Goal: Task Accomplishment & Management: Manage account settings

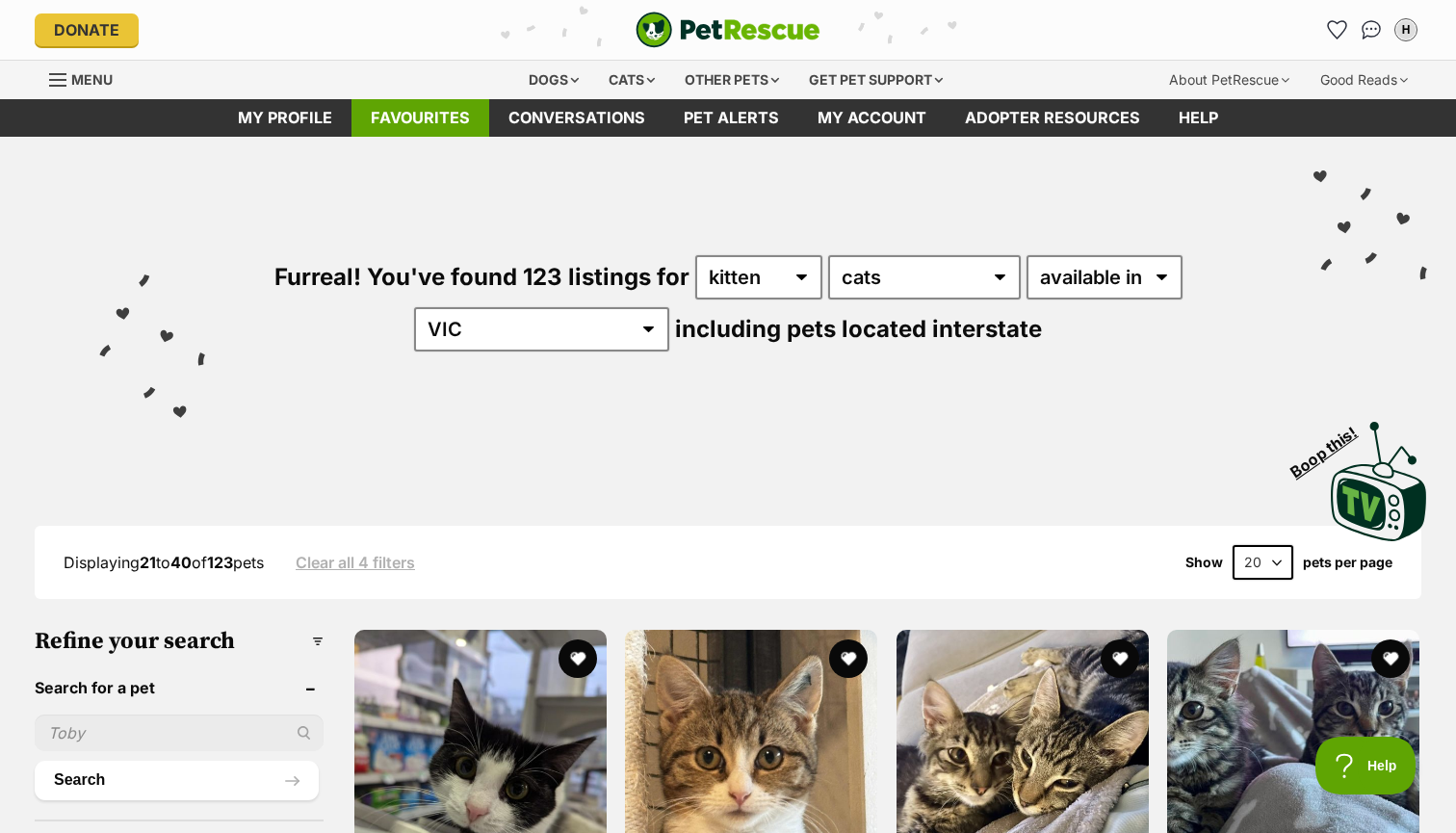
click at [485, 119] on link "Favourites" at bounding box center [420, 118] width 138 height 37
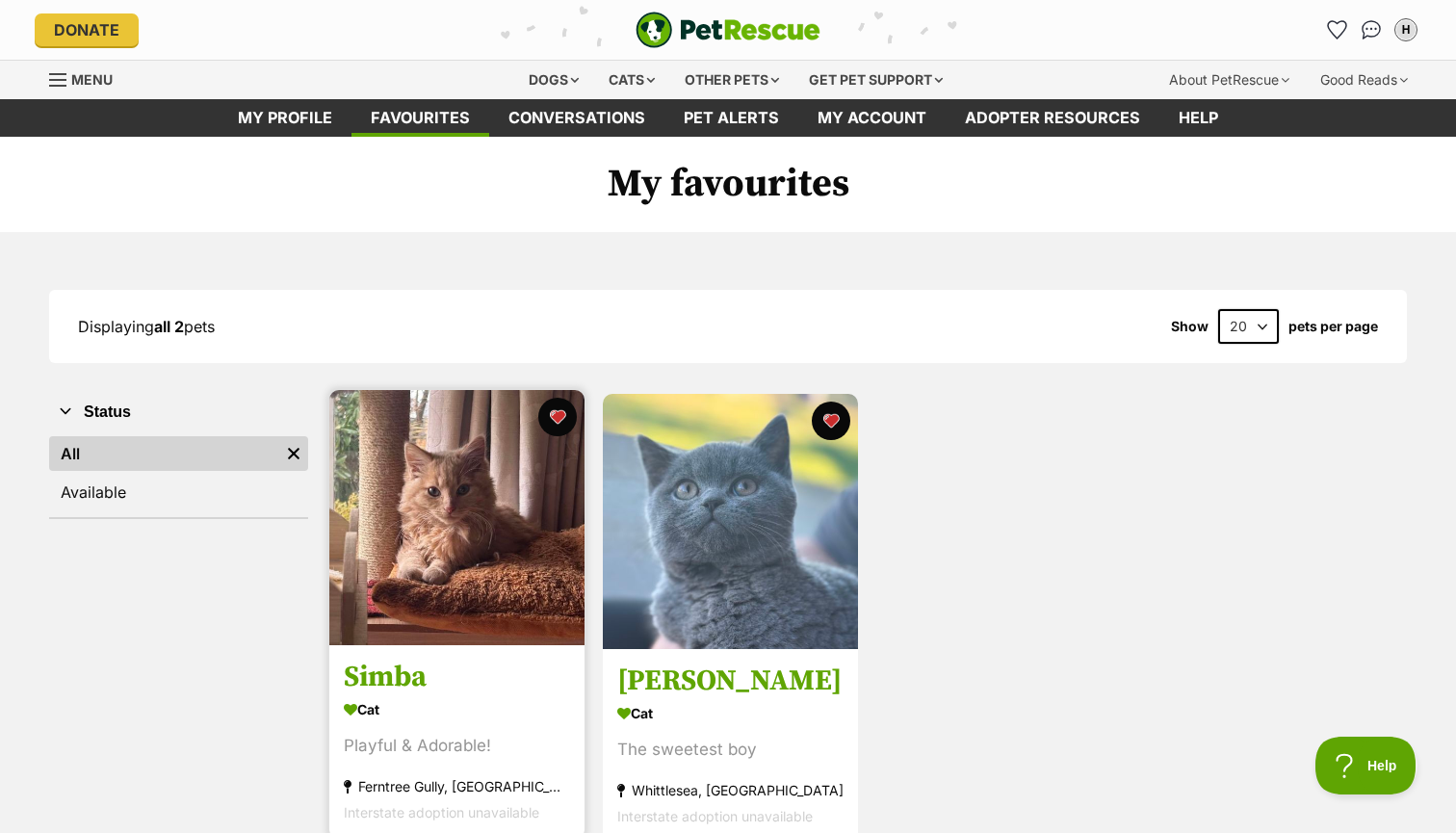
click at [527, 586] on img at bounding box center [456, 517] width 255 height 255
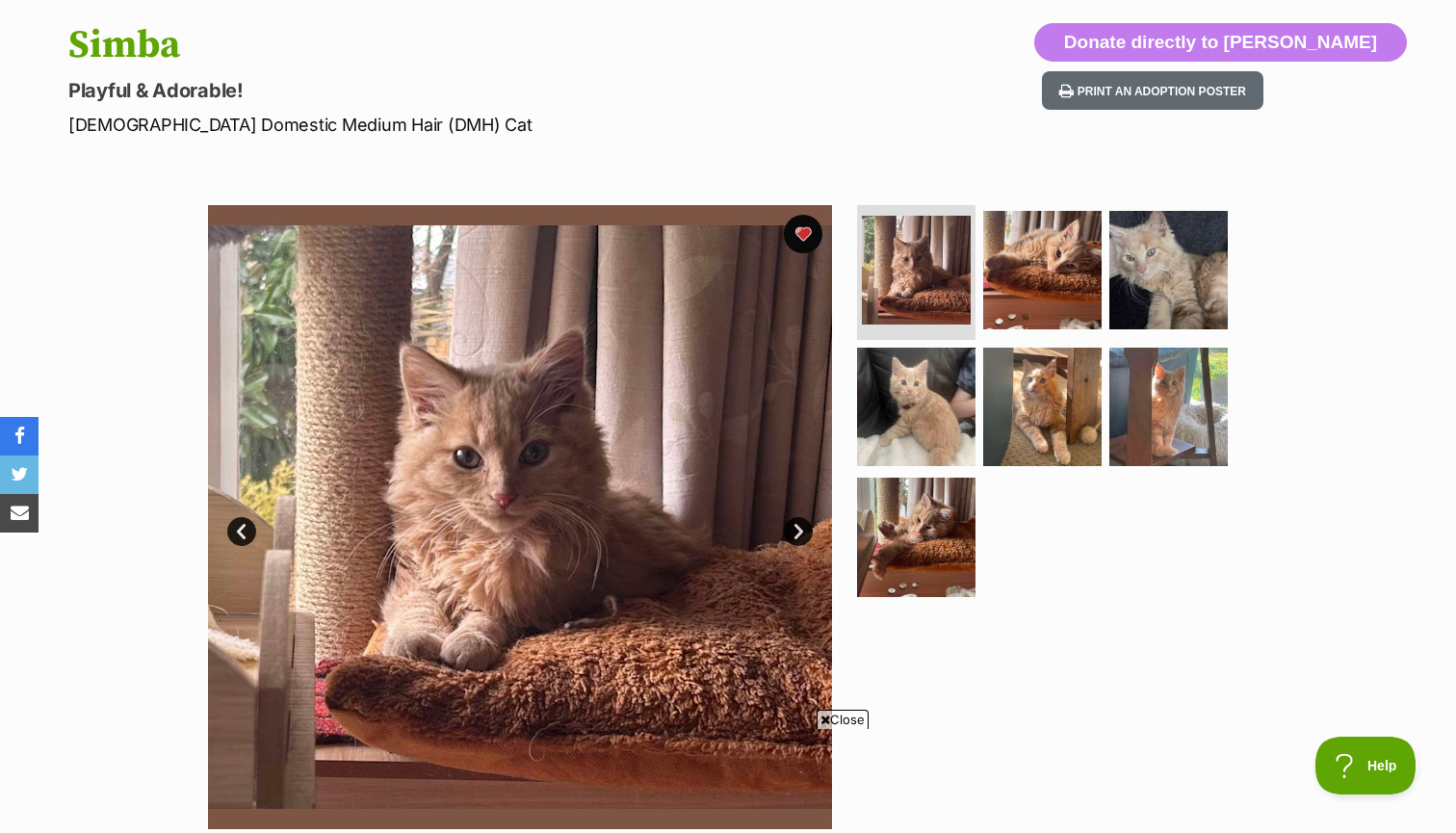
click at [794, 527] on link "Next" at bounding box center [798, 531] width 29 height 29
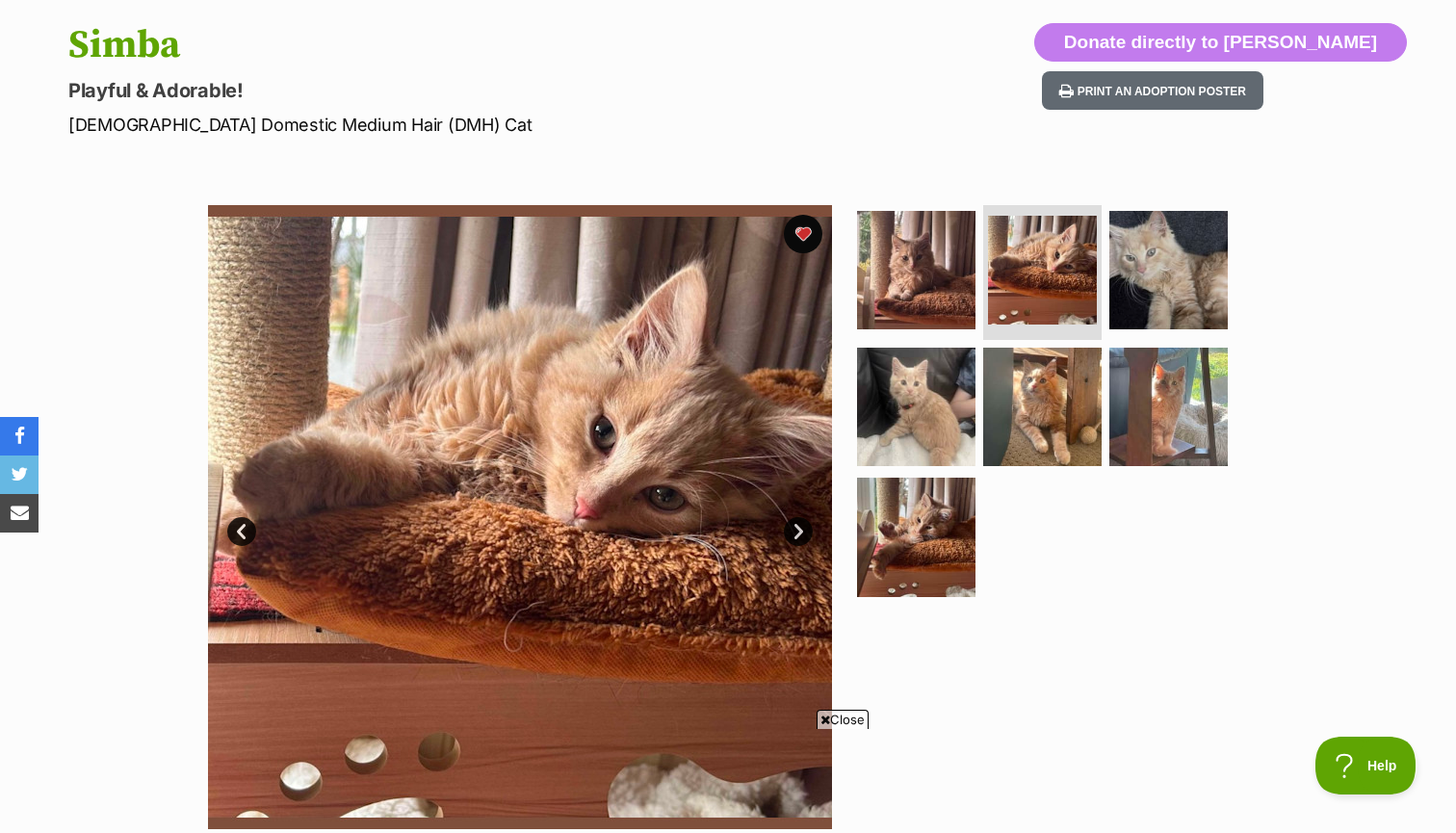
click at [794, 527] on link "Next" at bounding box center [798, 531] width 29 height 29
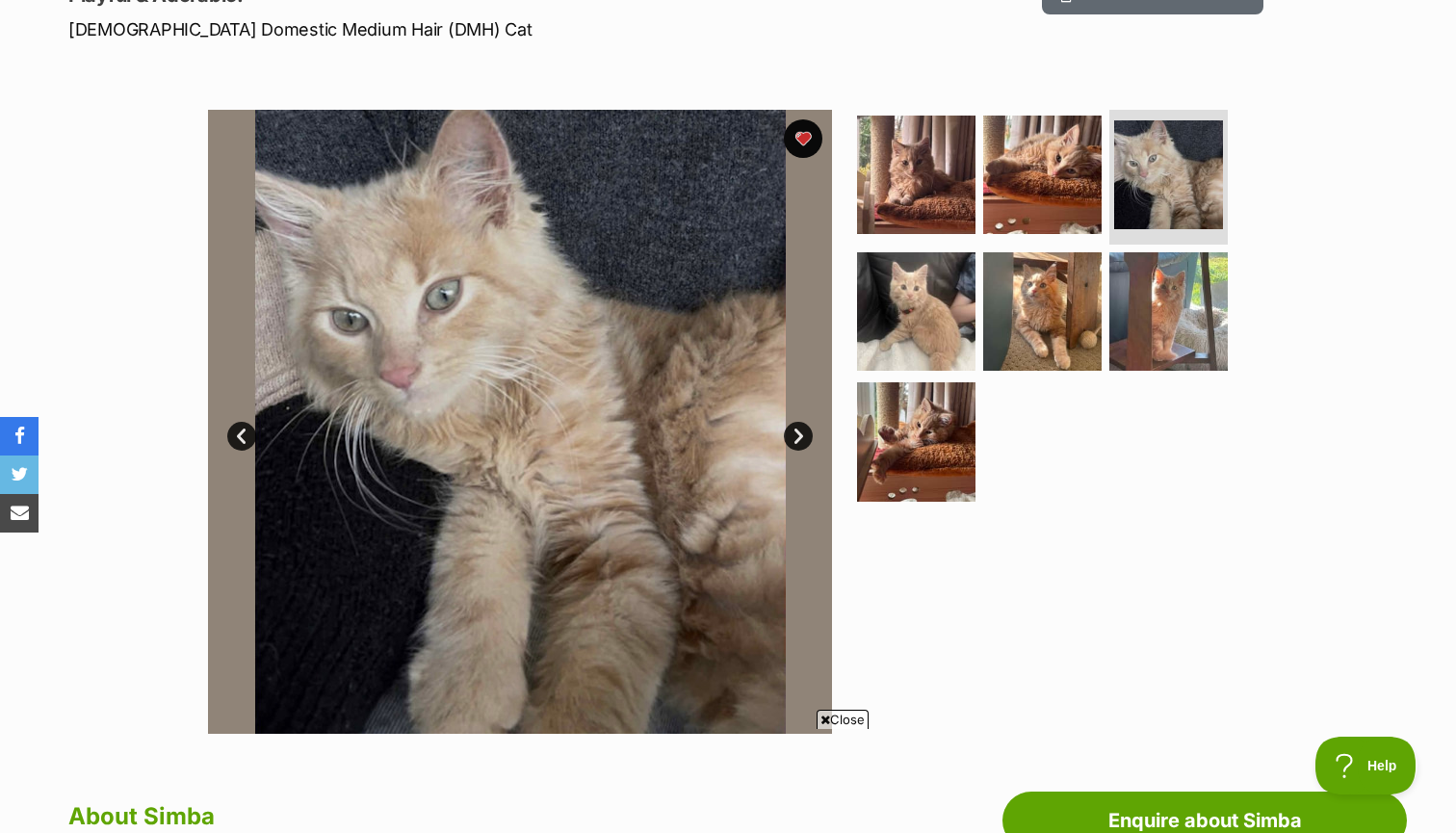
scroll to position [295, 0]
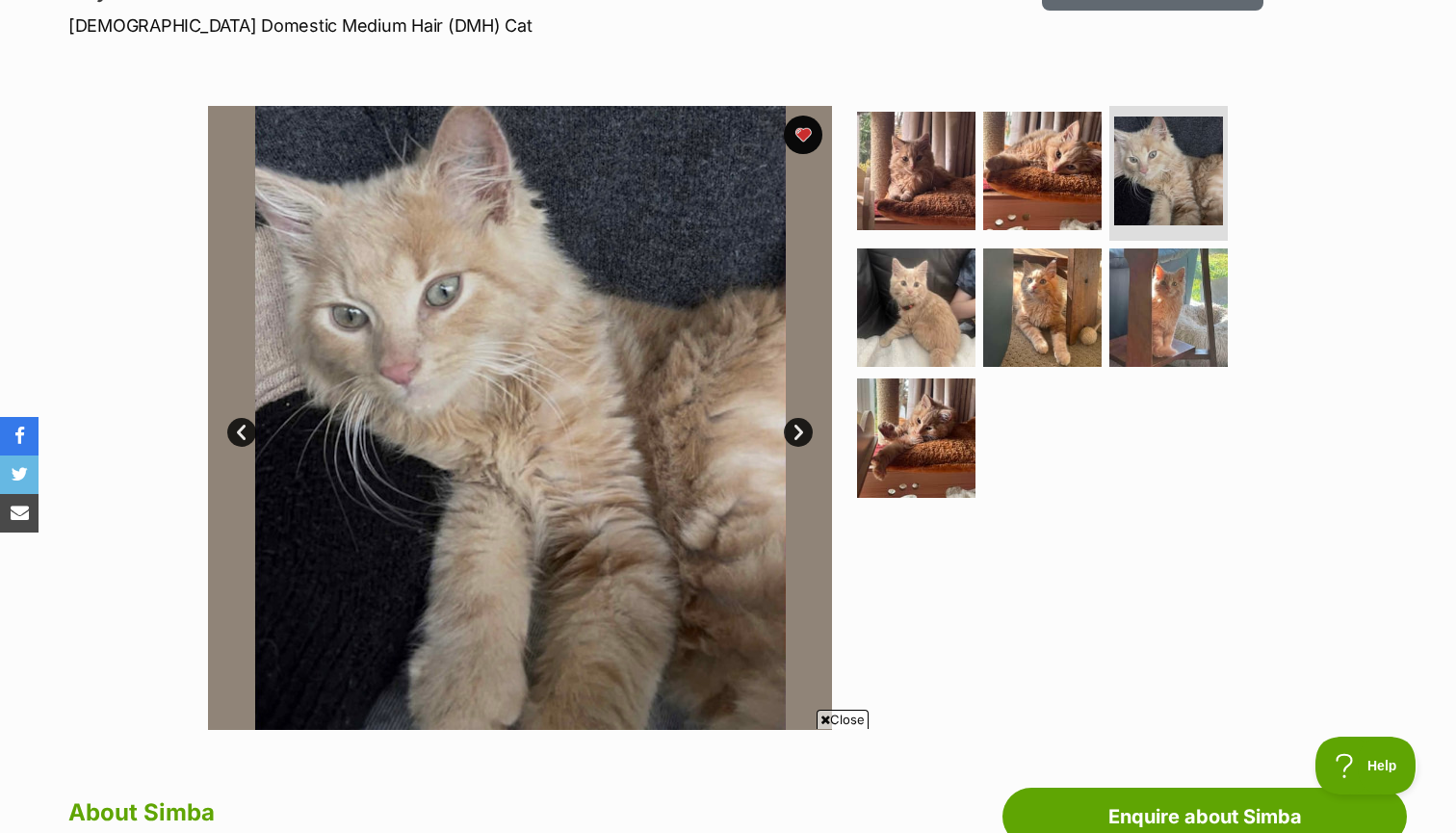
click at [801, 420] on link "Next" at bounding box center [798, 432] width 29 height 29
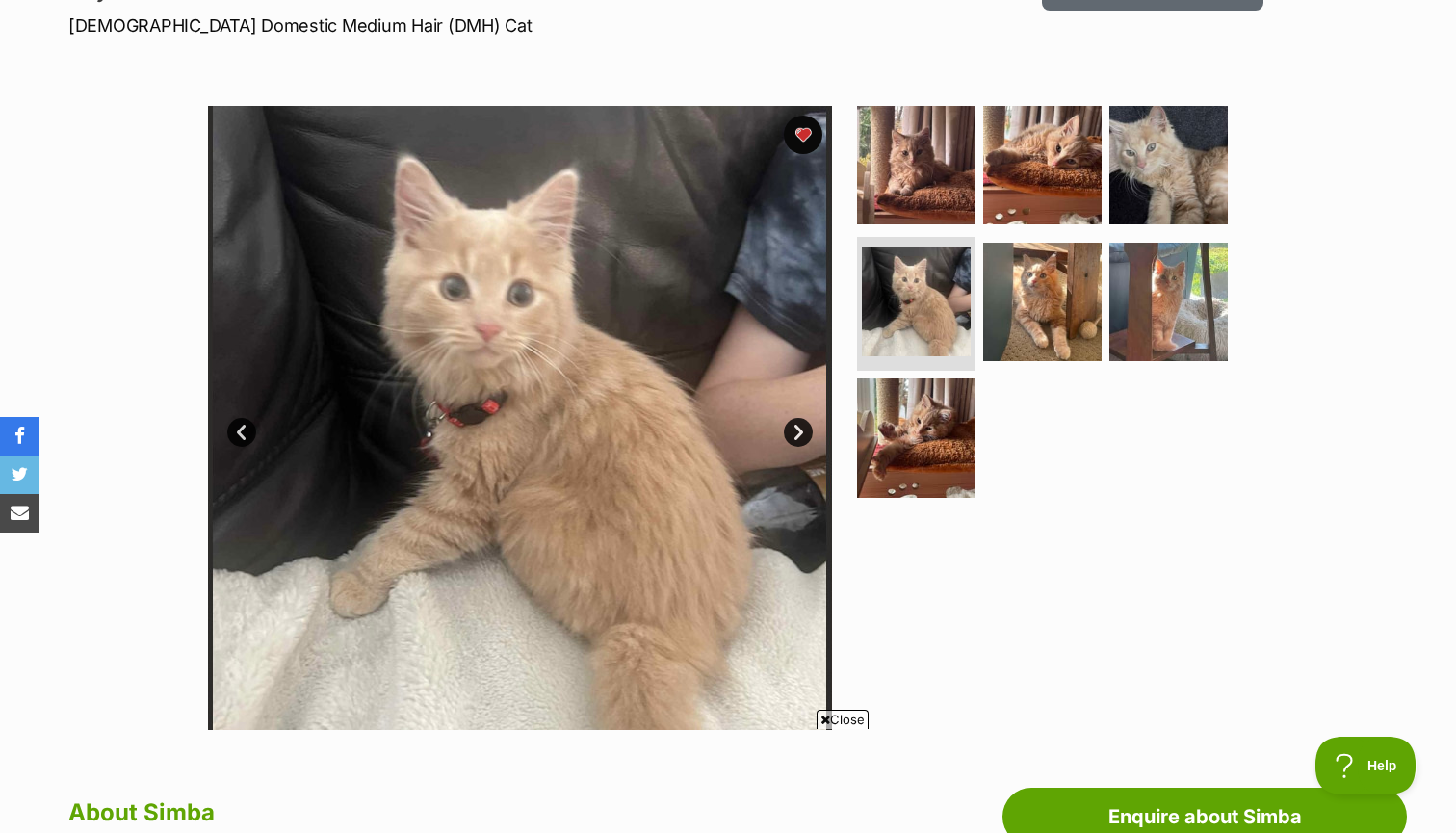
click at [801, 420] on link "Next" at bounding box center [798, 432] width 29 height 29
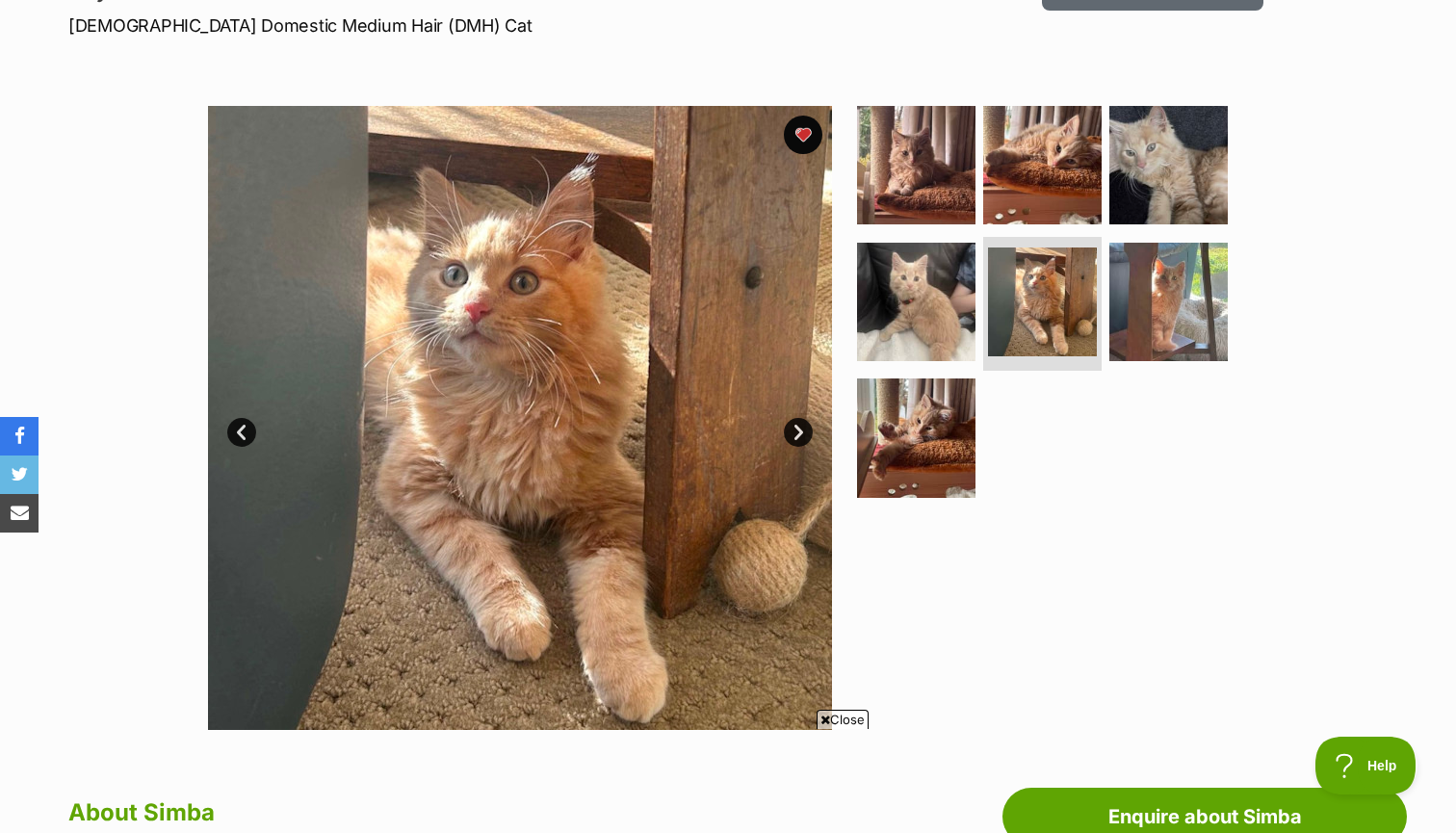
click at [801, 420] on link "Next" at bounding box center [798, 432] width 29 height 29
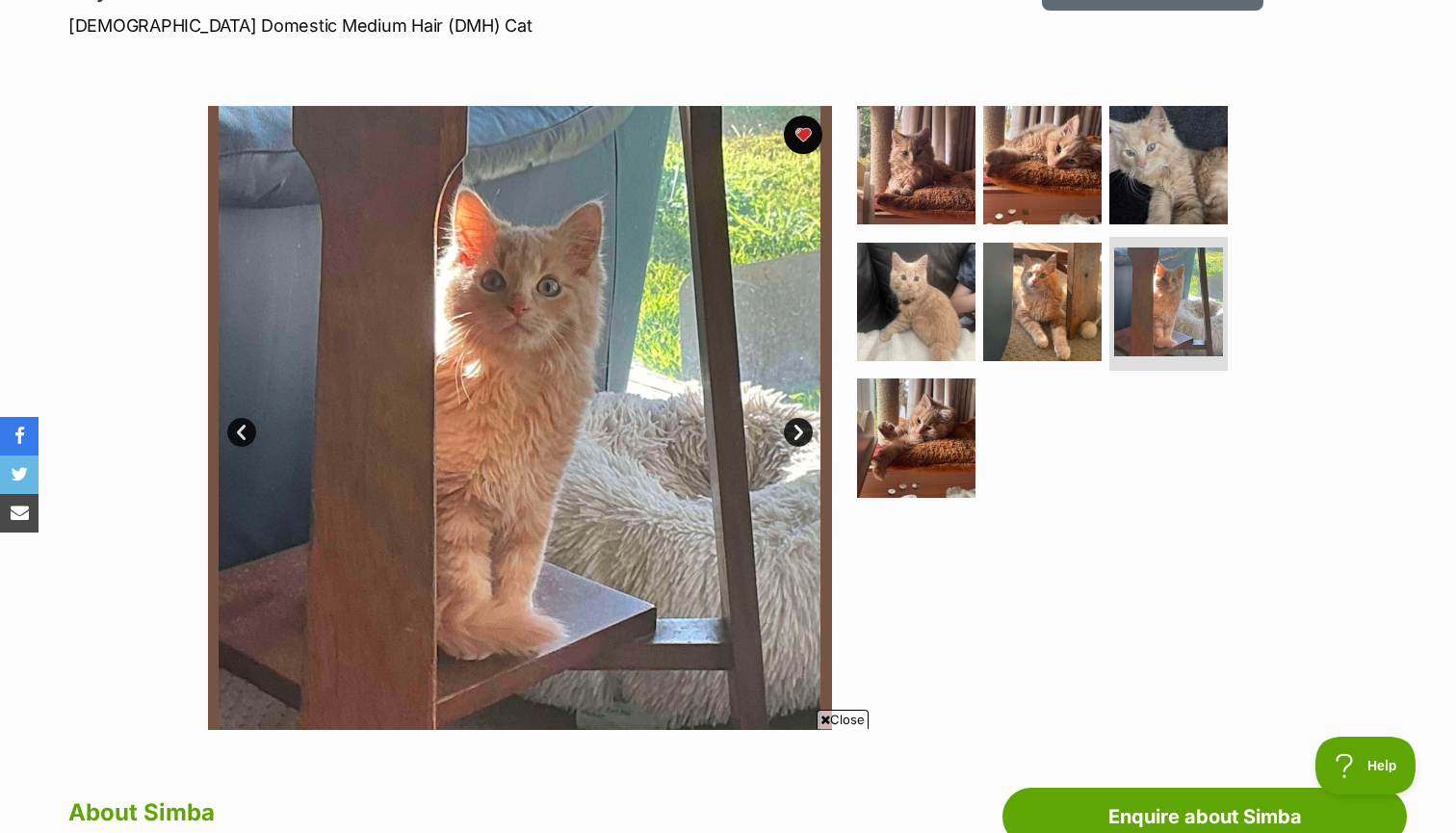
click at [801, 420] on link "Next" at bounding box center [798, 432] width 29 height 29
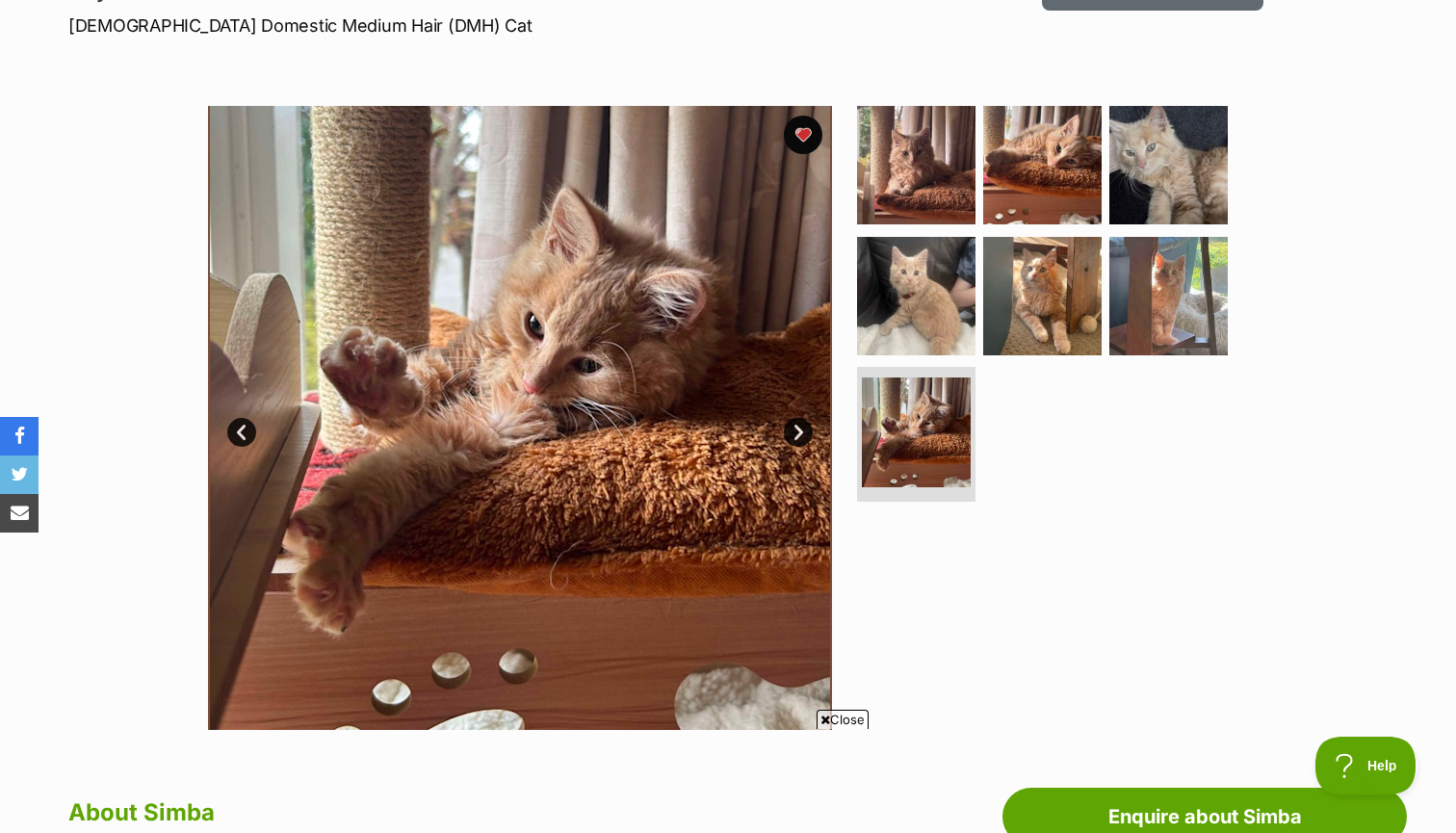
scroll to position [0, 0]
click at [801, 420] on link "Next" at bounding box center [798, 432] width 29 height 29
